Goal: Task Accomplishment & Management: Manage account settings

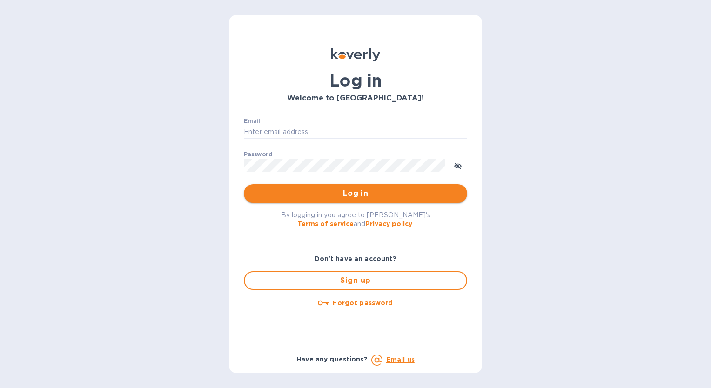
type input "[EMAIL_ADDRESS][DOMAIN_NAME]"
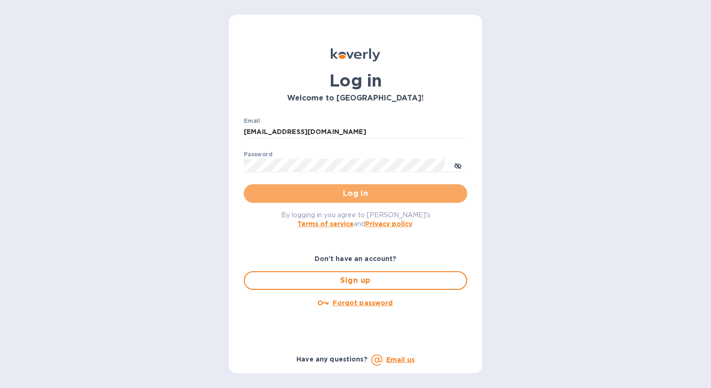
click at [314, 196] on span "Log in" at bounding box center [355, 193] width 208 height 11
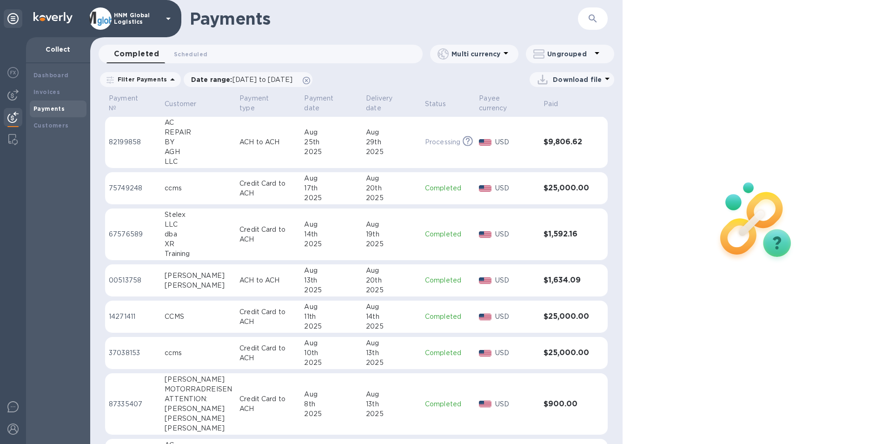
scroll to position [93, 0]
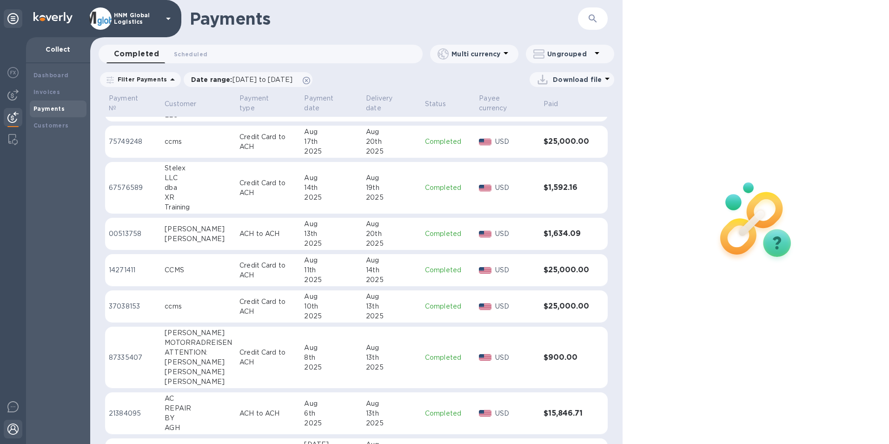
click at [15, 388] on img at bounding box center [12, 428] width 11 height 11
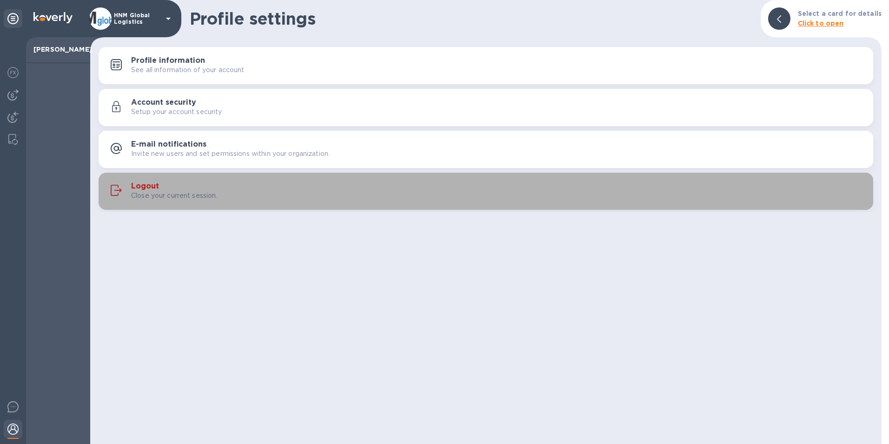
click at [149, 191] on p "Close your current session." at bounding box center [174, 196] width 87 height 10
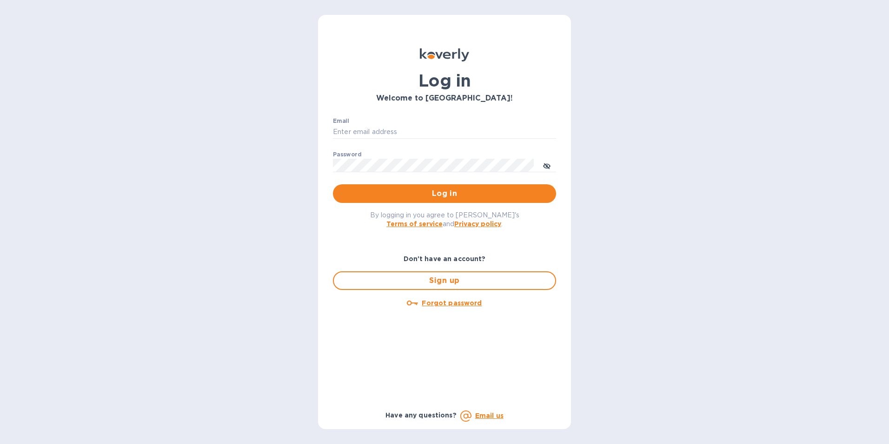
type input "[EMAIL_ADDRESS][DOMAIN_NAME]"
